Goal: Task Accomplishment & Management: Use online tool/utility

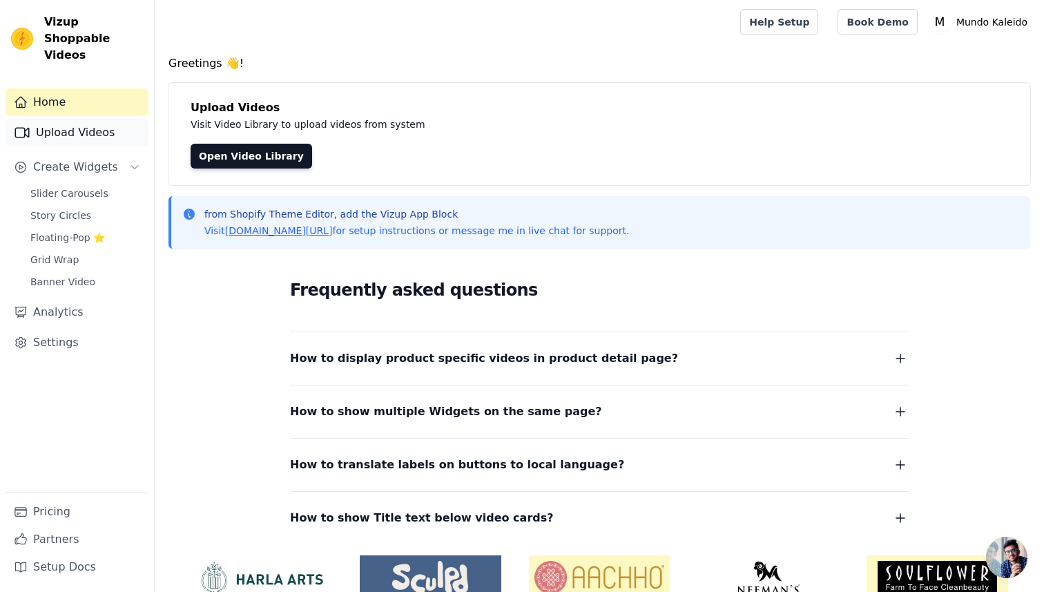
click at [86, 119] on link "Upload Videos" at bounding box center [77, 133] width 143 height 28
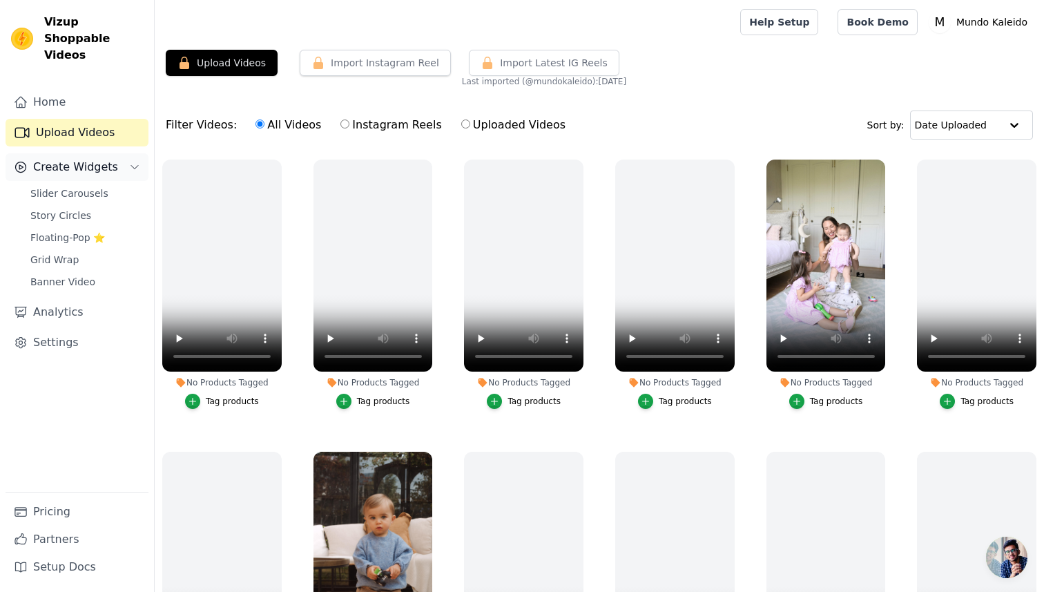
click at [69, 159] on span "Create Widgets" at bounding box center [75, 167] width 85 height 17
click at [72, 159] on span "Create Widgets" at bounding box center [75, 167] width 85 height 17
click at [73, 186] on span "Slider Carousels" at bounding box center [69, 193] width 78 height 14
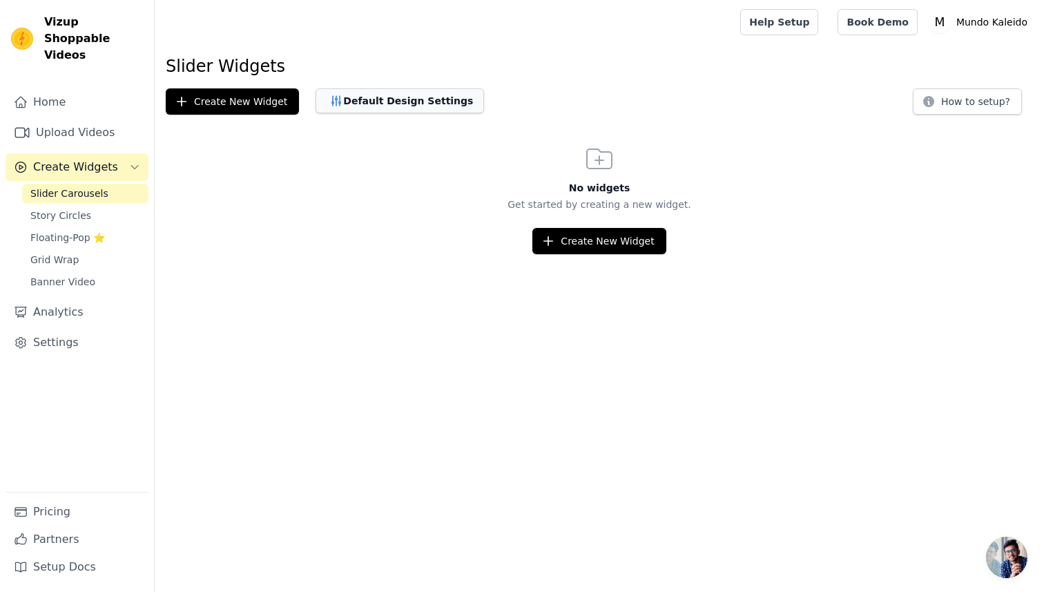
click at [342, 99] on button "Default Design Settings" at bounding box center [400, 100] width 168 height 25
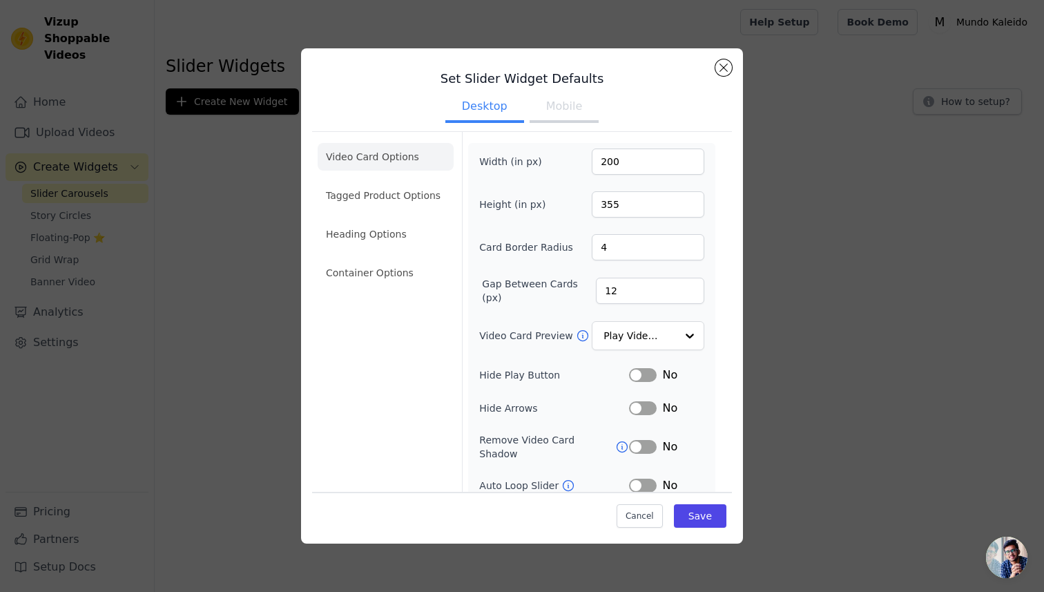
click at [715, 62] on div "Set Slider Widget Defaults Desktop Mobile Video Card Options Tagged Product Opt…" at bounding box center [522, 335] width 420 height 553
click at [722, 68] on button "Close modal" at bounding box center [723, 67] width 17 height 17
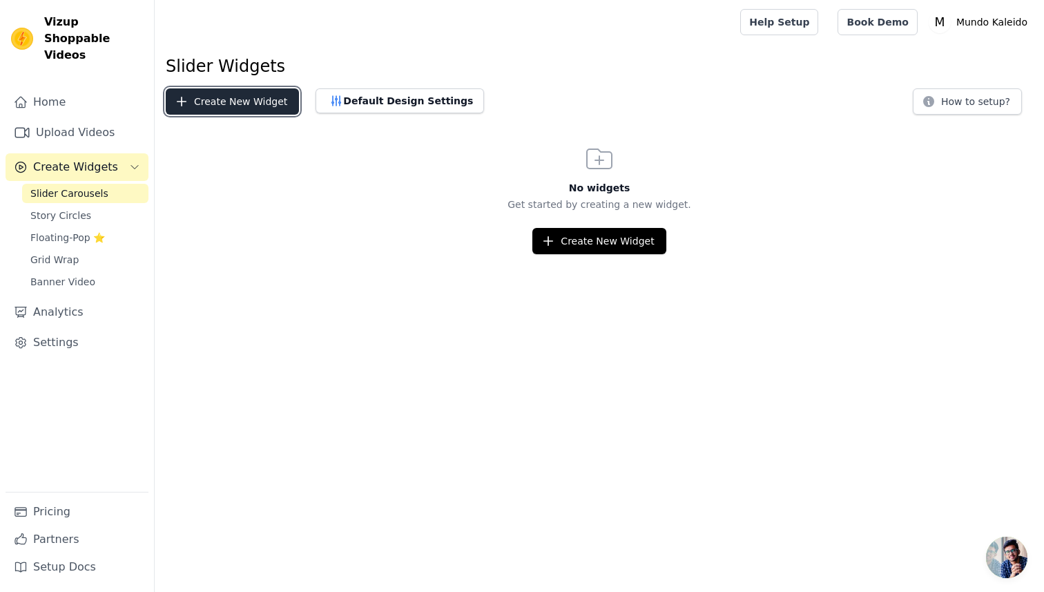
click at [216, 104] on button "Create New Widget" at bounding box center [232, 101] width 133 height 26
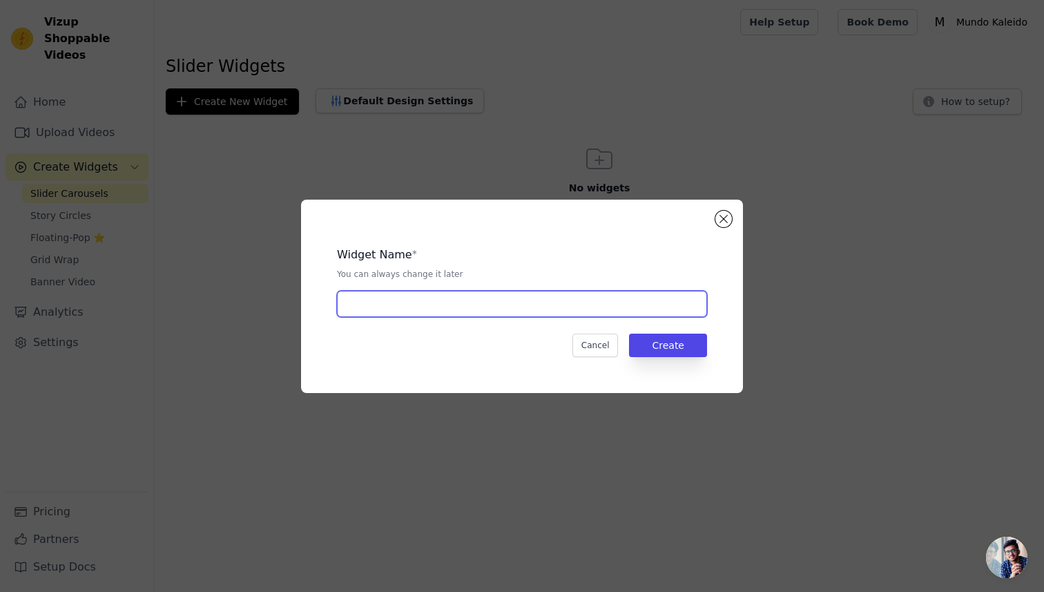
click at [474, 304] on input "text" at bounding box center [522, 304] width 370 height 26
type input "producto"
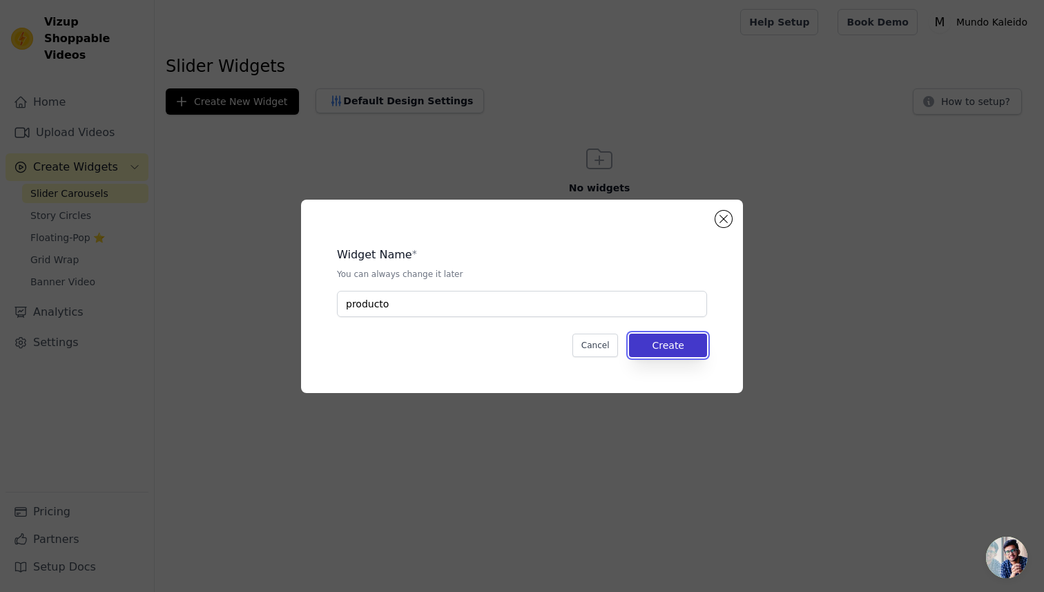
click at [686, 345] on button "Create" at bounding box center [668, 344] width 78 height 23
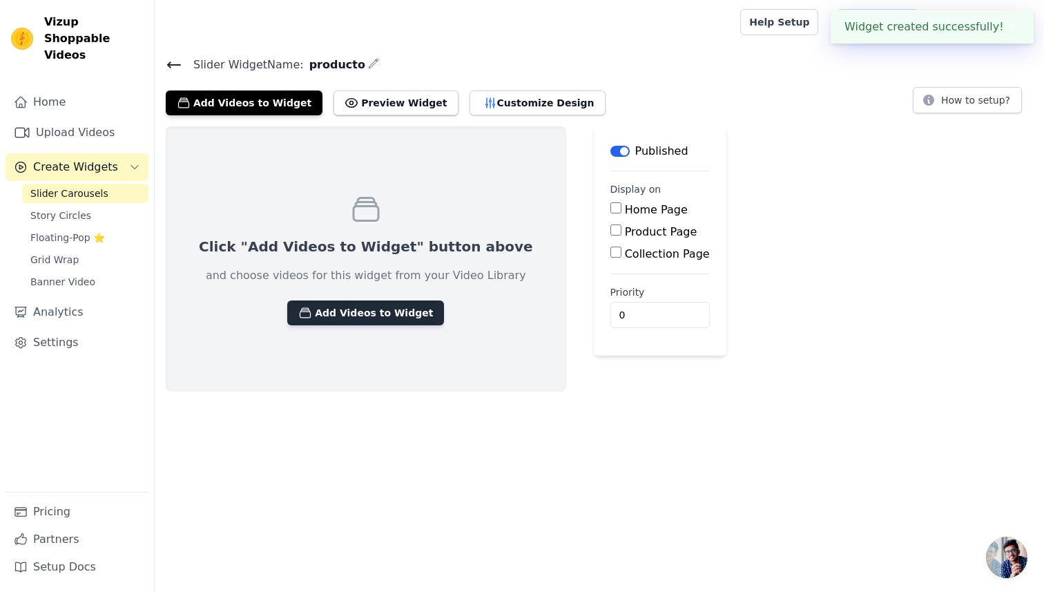
click at [385, 311] on button "Add Videos to Widget" at bounding box center [365, 312] width 157 height 25
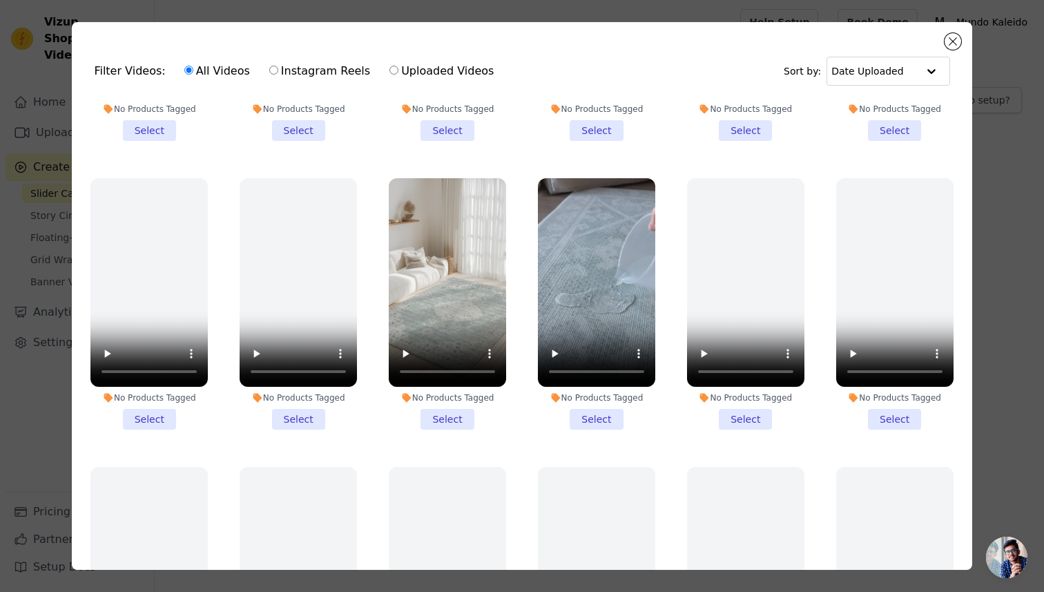
scroll to position [795, 0]
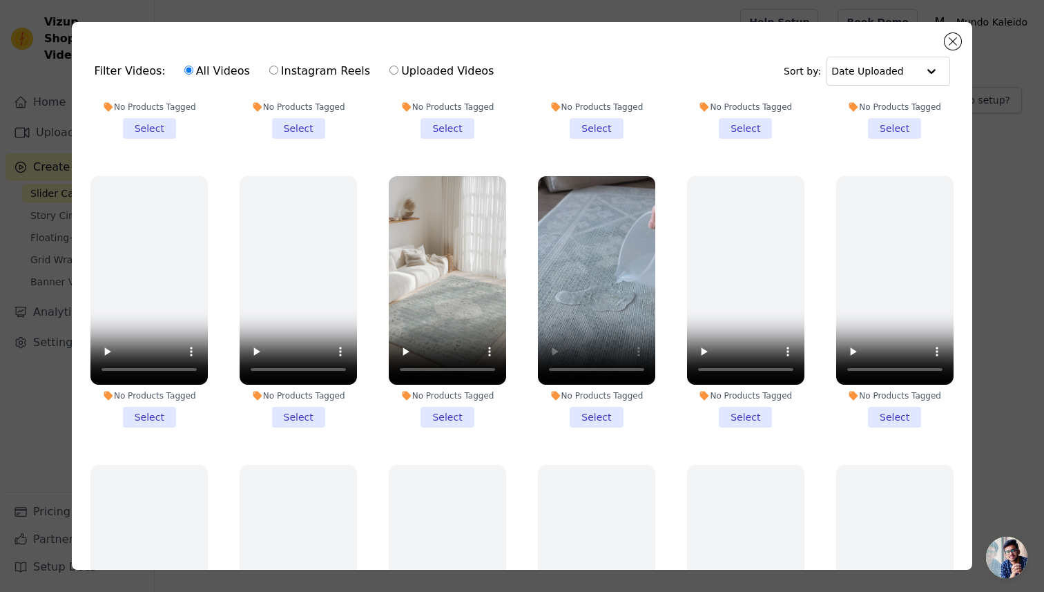
click at [597, 420] on li "No Products Tagged Select" at bounding box center [596, 301] width 117 height 251
click at [0, 0] on input "No Products Tagged Select" at bounding box center [0, 0] width 0 height 0
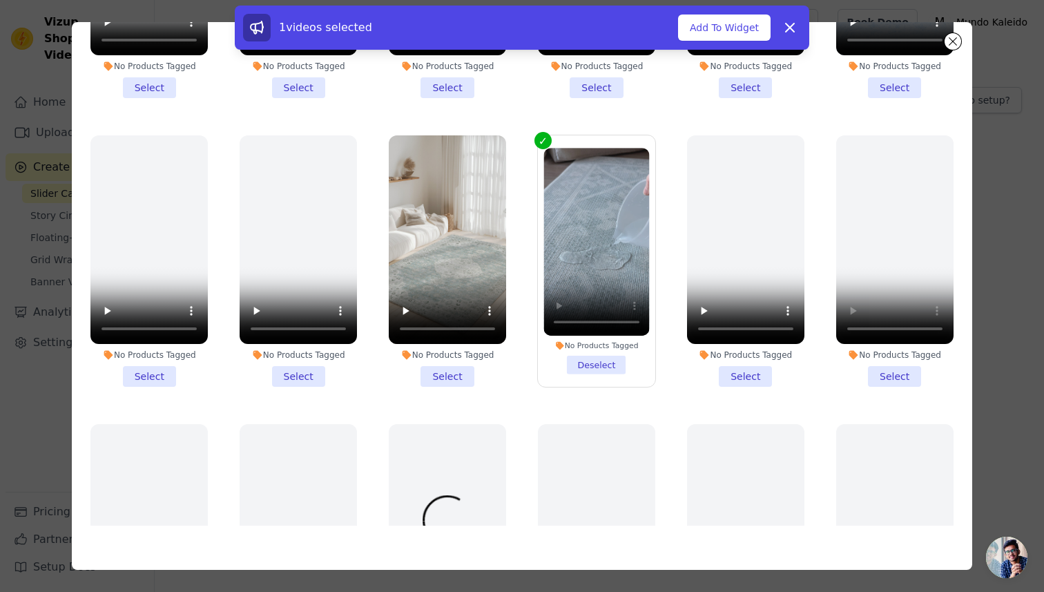
scroll to position [715, 0]
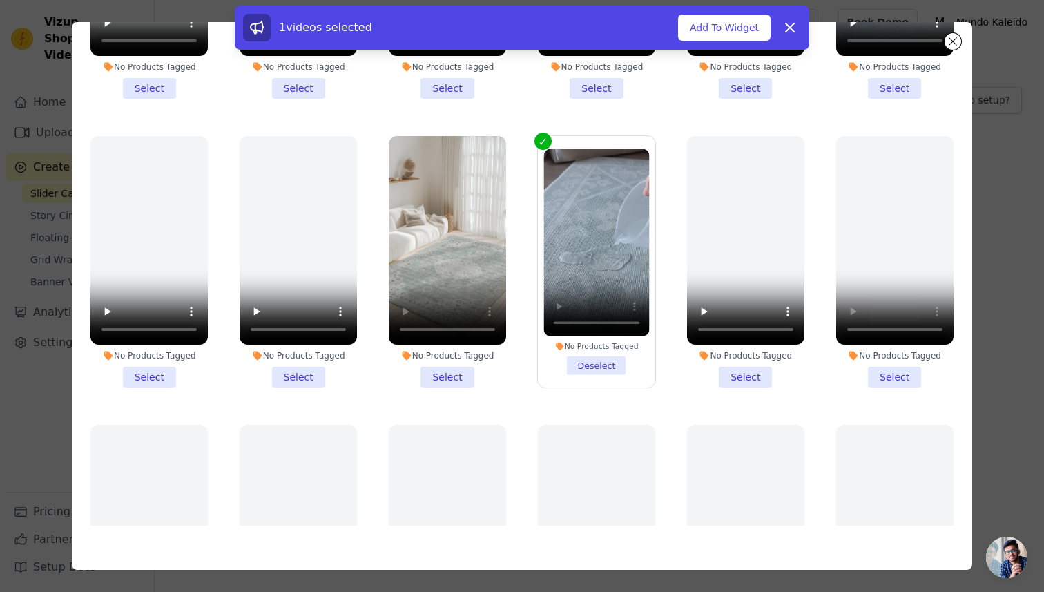
click at [453, 376] on li "No Products Tagged Select" at bounding box center [447, 261] width 117 height 251
click at [0, 0] on input "No Products Tagged Select" at bounding box center [0, 0] width 0 height 0
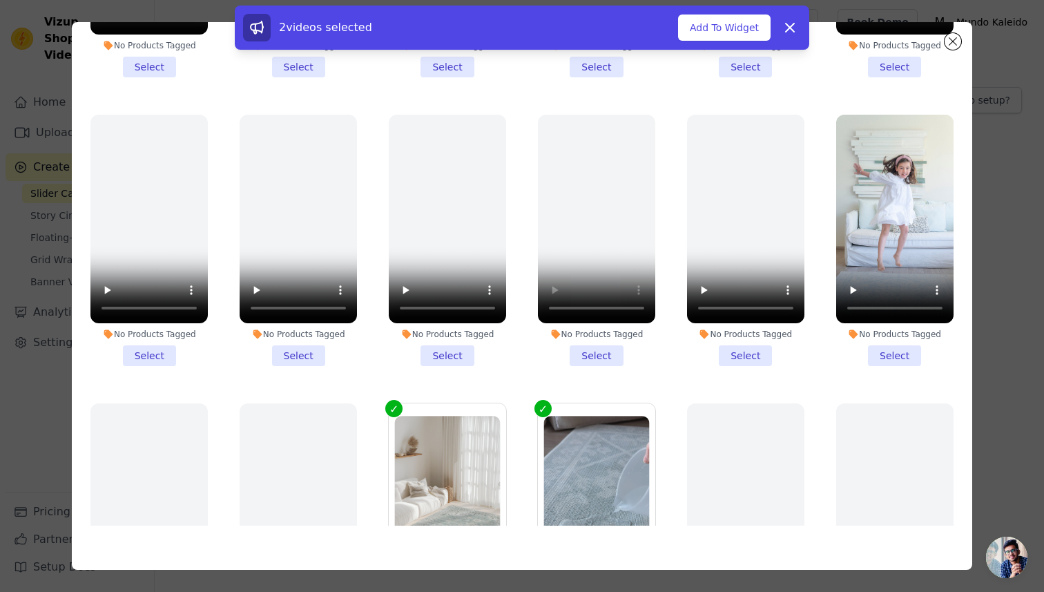
scroll to position [420, 0]
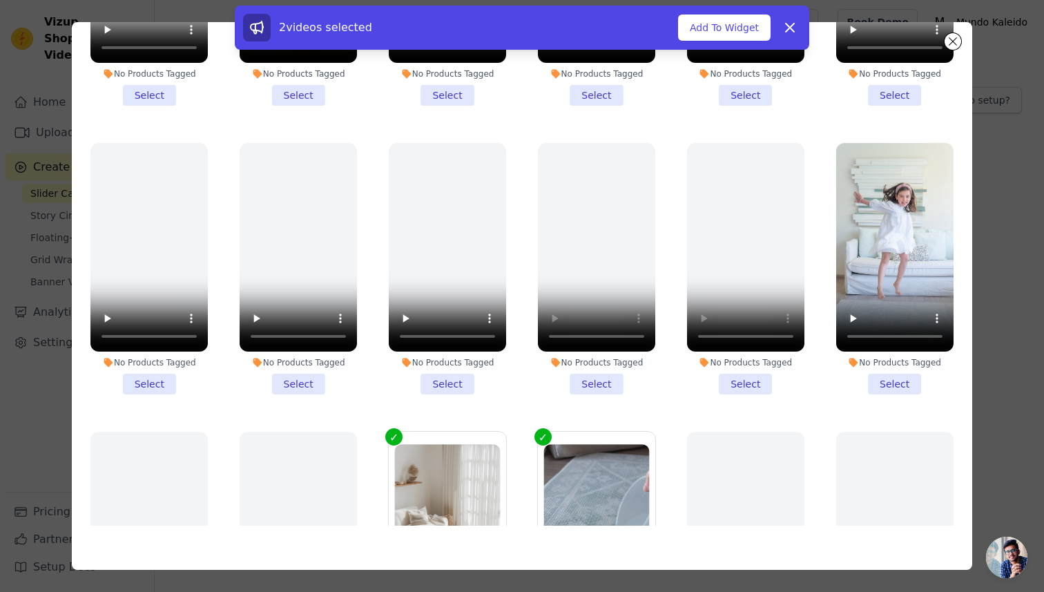
click at [897, 381] on li "No Products Tagged Select" at bounding box center [894, 268] width 117 height 251
click at [0, 0] on input "No Products Tagged Select" at bounding box center [0, 0] width 0 height 0
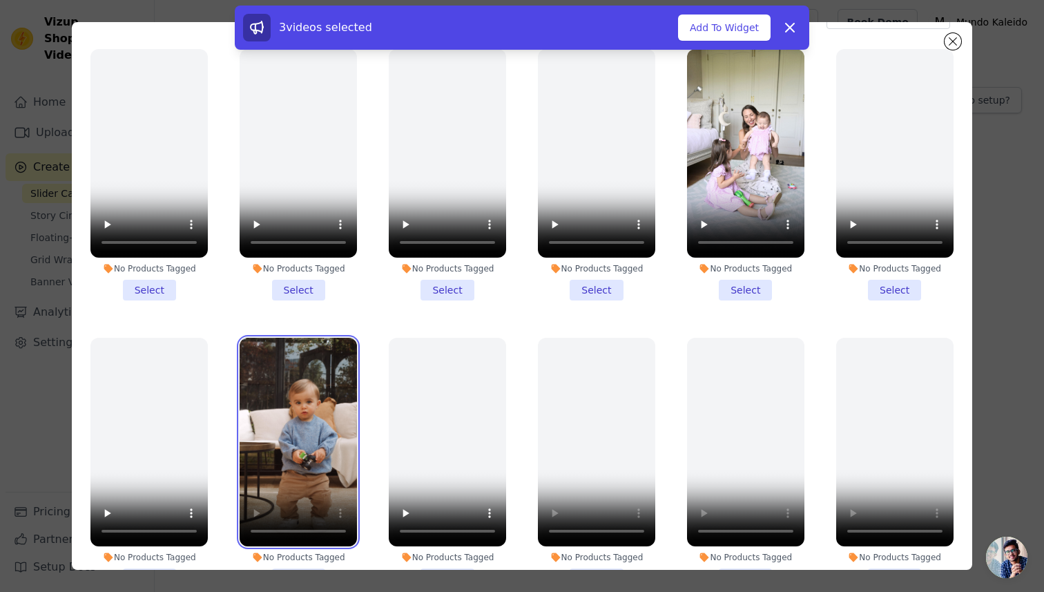
scroll to position [0, 0]
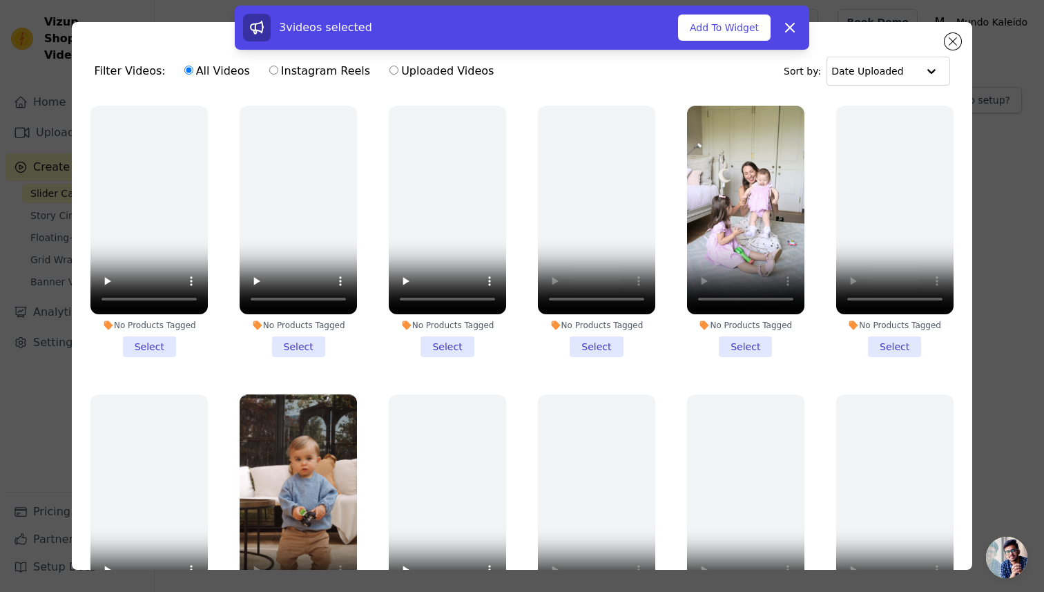
click at [750, 342] on li "No Products Tagged Select" at bounding box center [745, 231] width 117 height 251
click at [0, 0] on input "No Products Tagged Select" at bounding box center [0, 0] width 0 height 0
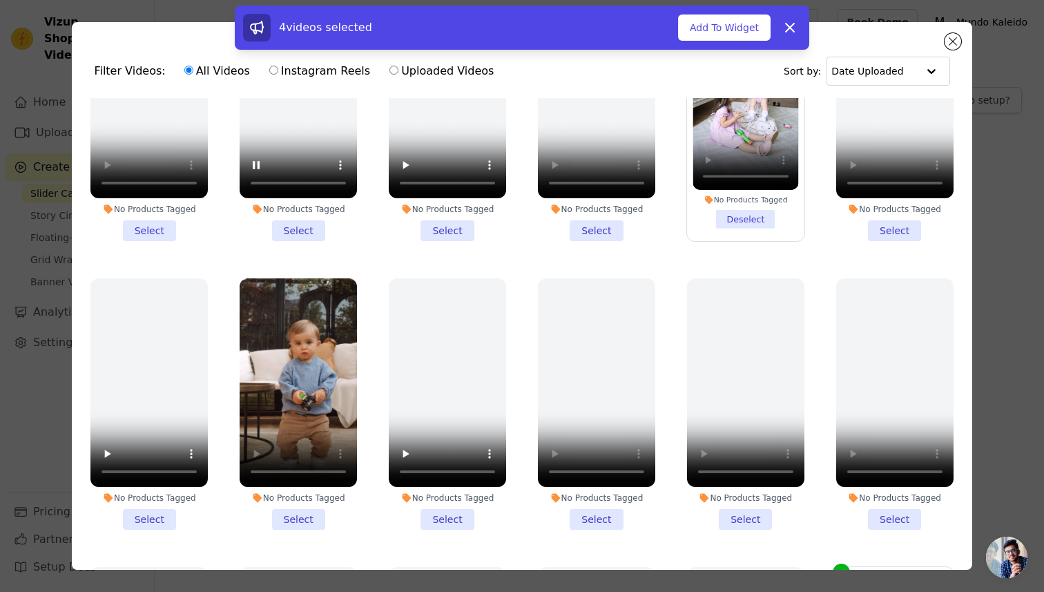
scroll to position [118, 0]
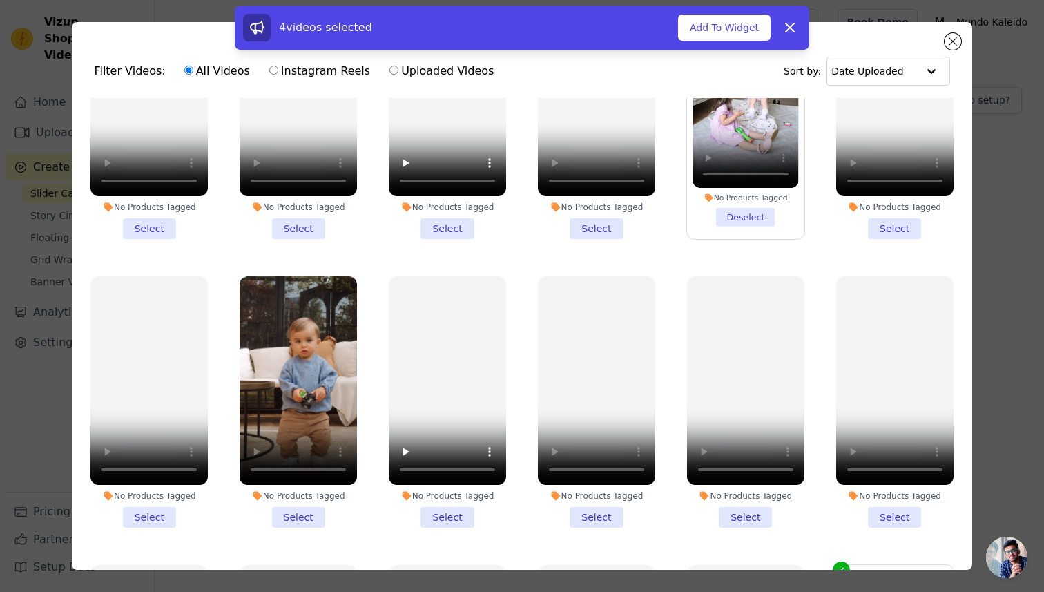
click at [302, 520] on li "No Products Tagged Select" at bounding box center [298, 401] width 117 height 251
click at [0, 0] on input "No Products Tagged Select" at bounding box center [0, 0] width 0 height 0
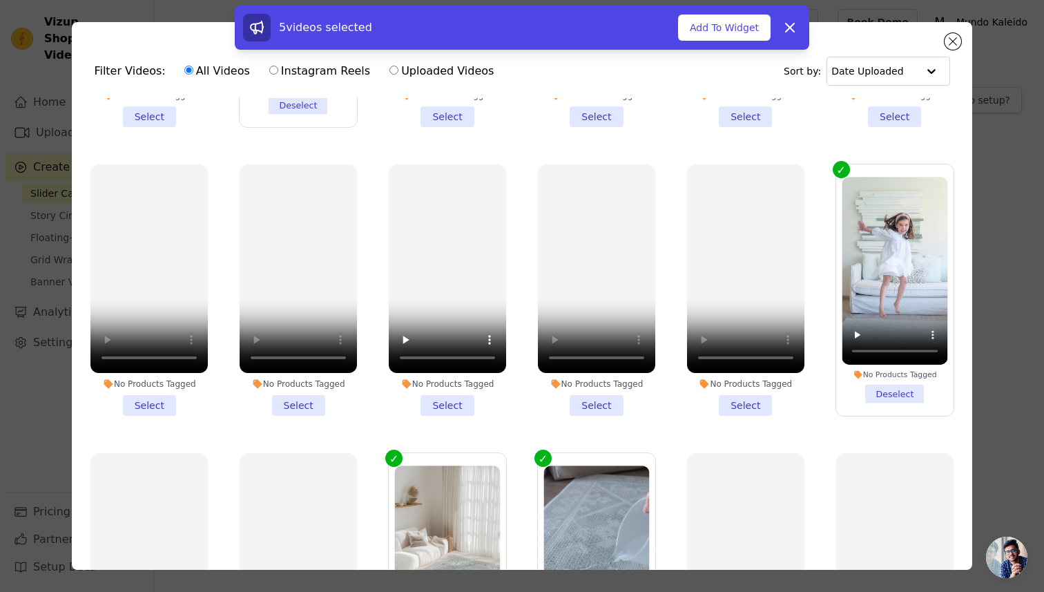
scroll to position [519, 0]
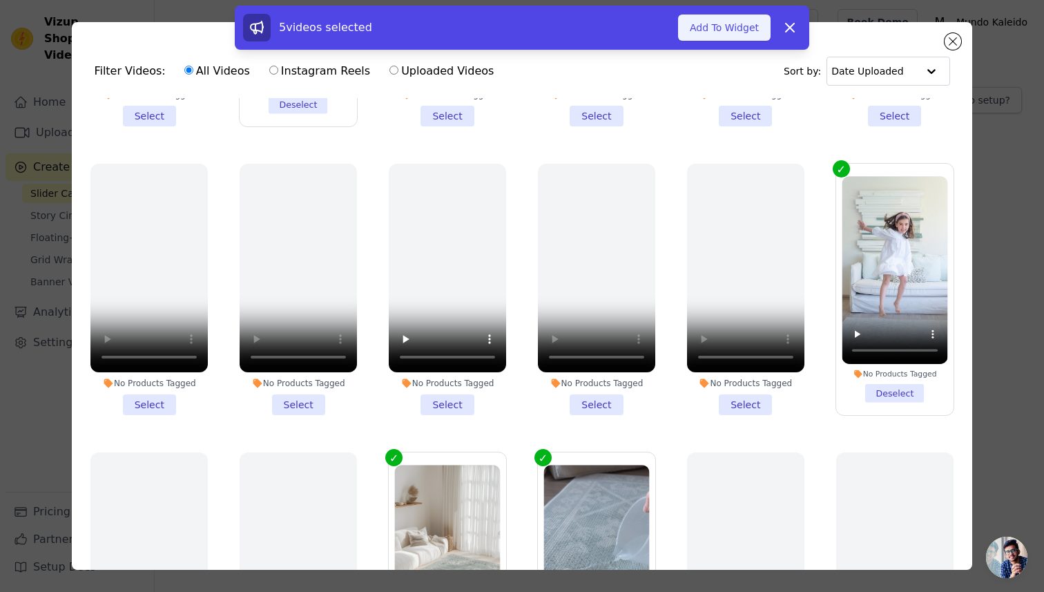
click at [742, 35] on button "Add To Widget" at bounding box center [724, 27] width 93 height 26
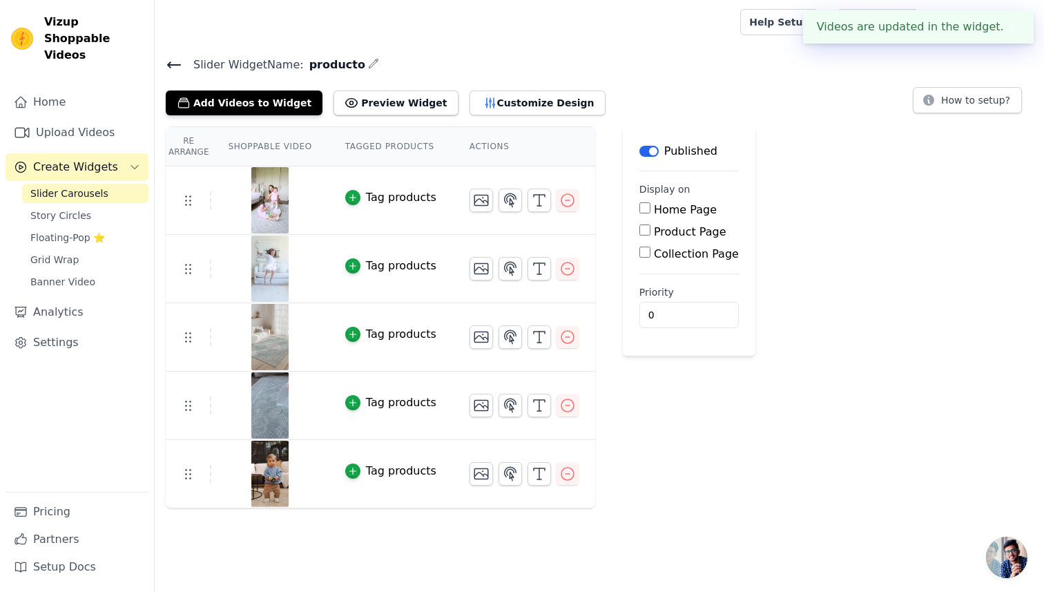
click at [640, 233] on input "Product Page" at bounding box center [644, 229] width 11 height 11
checkbox input "true"
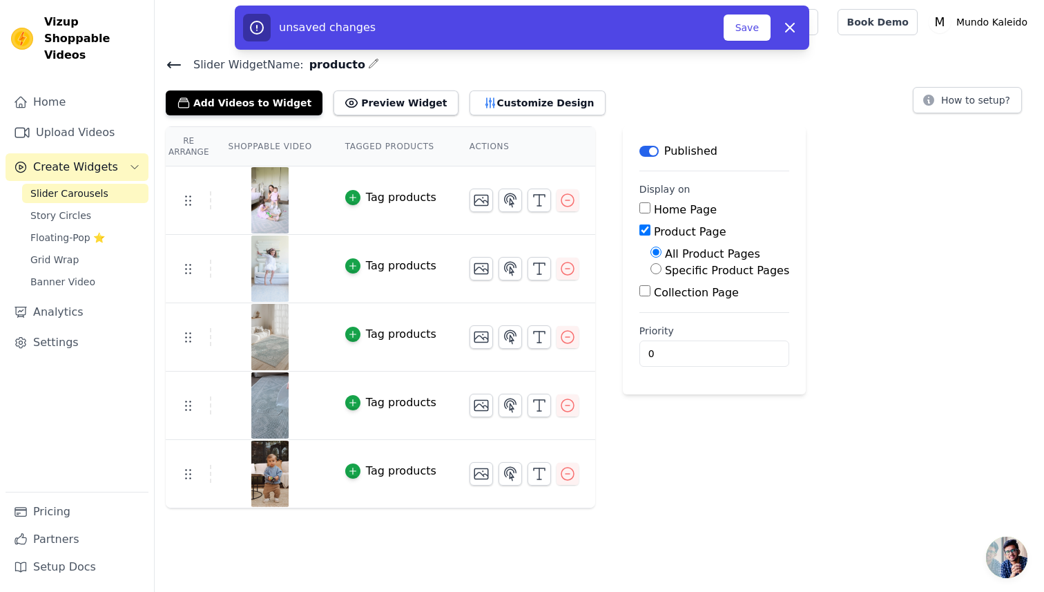
click at [640, 202] on input "Home Page" at bounding box center [644, 207] width 11 height 11
checkbox input "true"
click at [643, 293] on input "Collection Page" at bounding box center [644, 290] width 11 height 11
checkbox input "true"
click at [641, 207] on input "Home Page" at bounding box center [644, 207] width 11 height 11
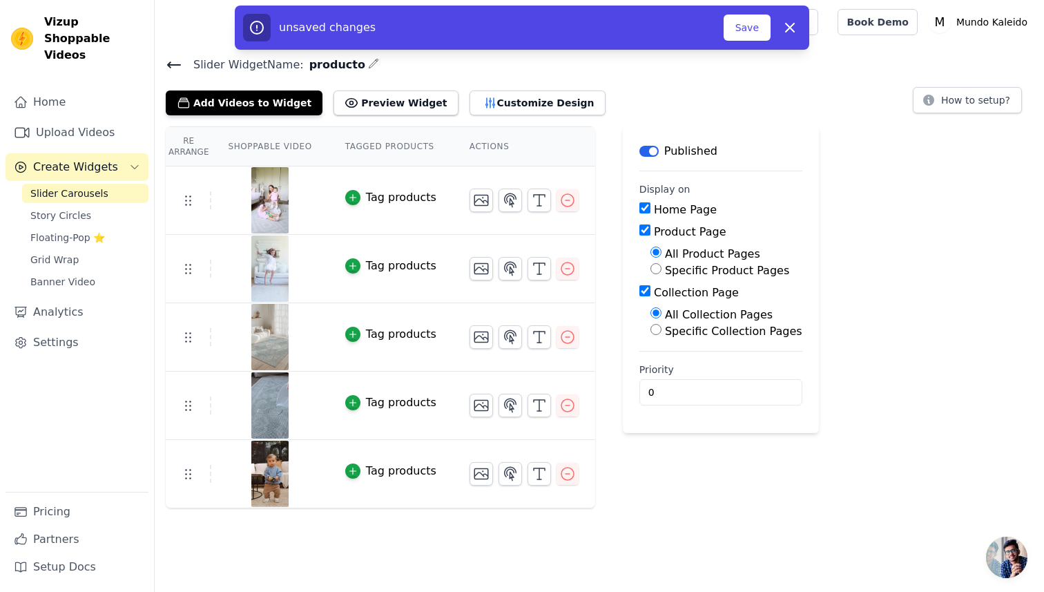
checkbox input "false"
click at [747, 39] on button "Save" at bounding box center [747, 27] width 47 height 26
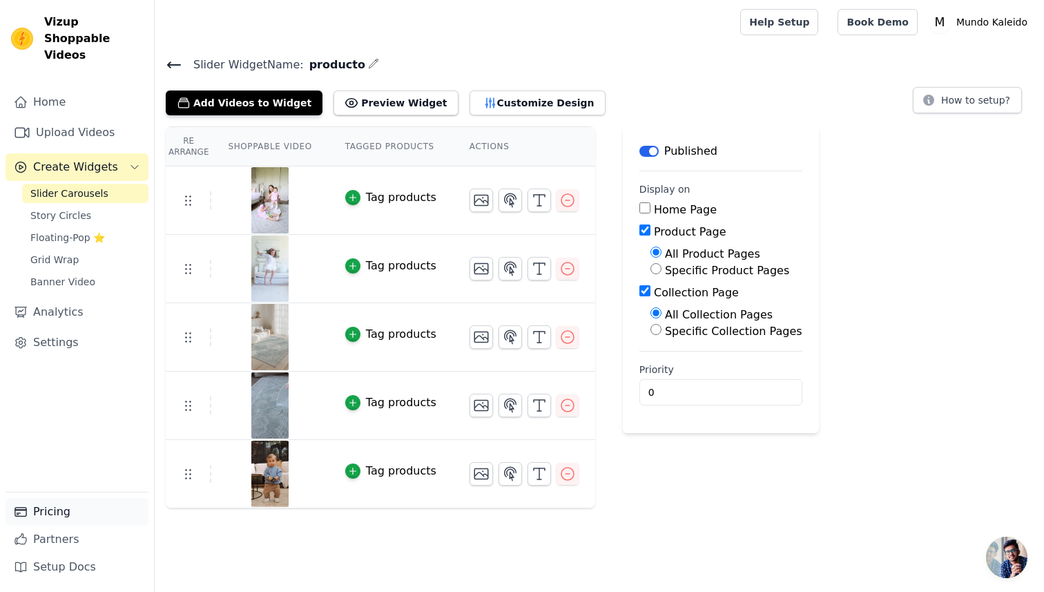
click at [69, 514] on link "Pricing" at bounding box center [77, 512] width 143 height 28
